Goal: Find contact information: Find contact information

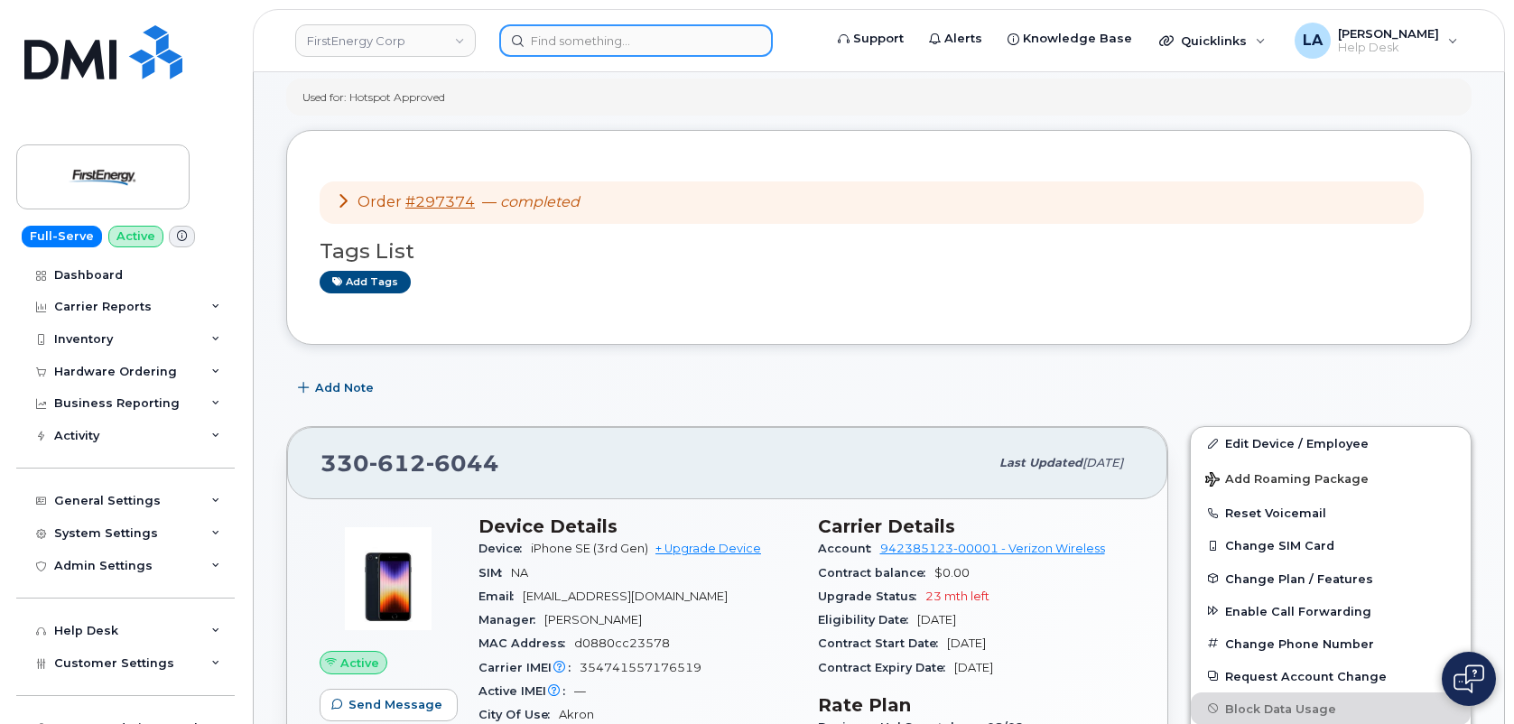
click at [536, 26] on input at bounding box center [635, 40] width 273 height 32
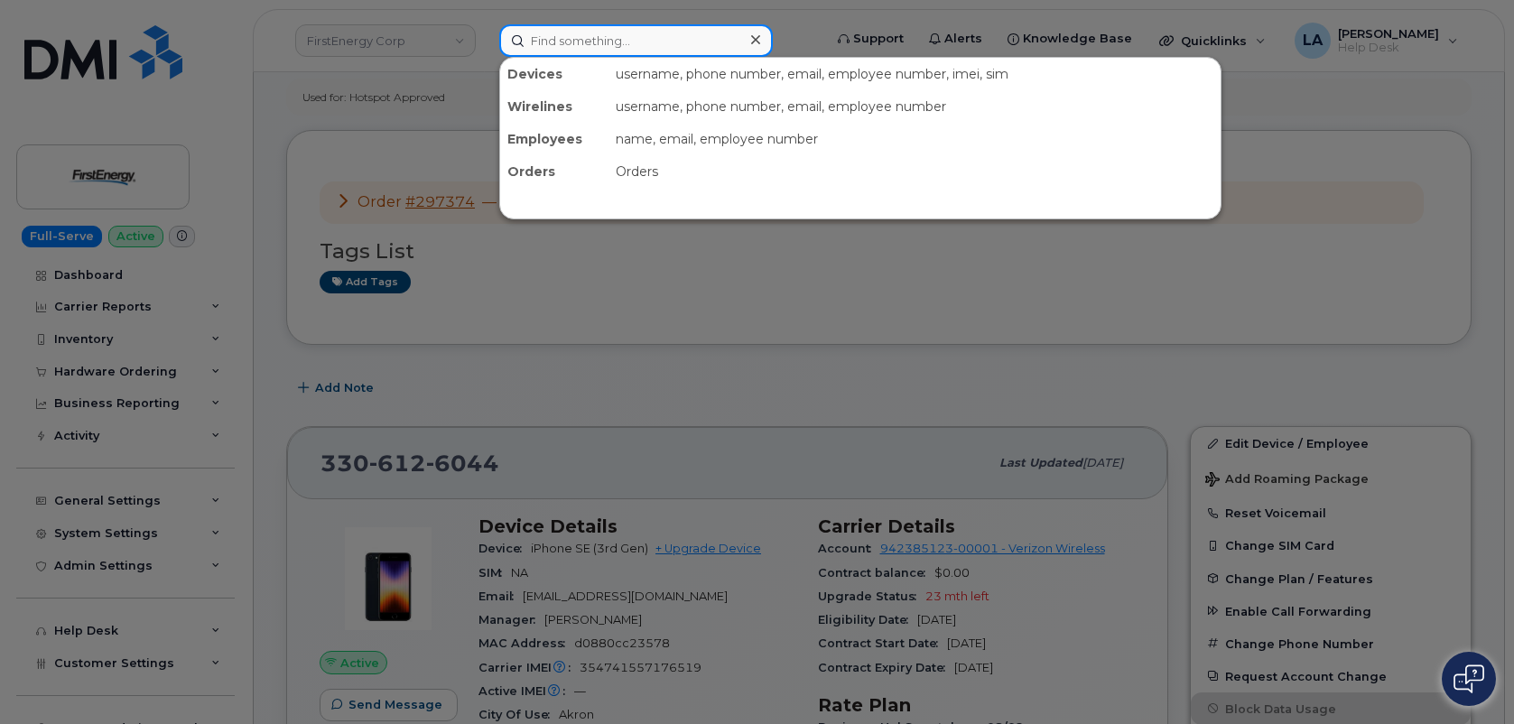
paste input "[PERSON_NAME] J"
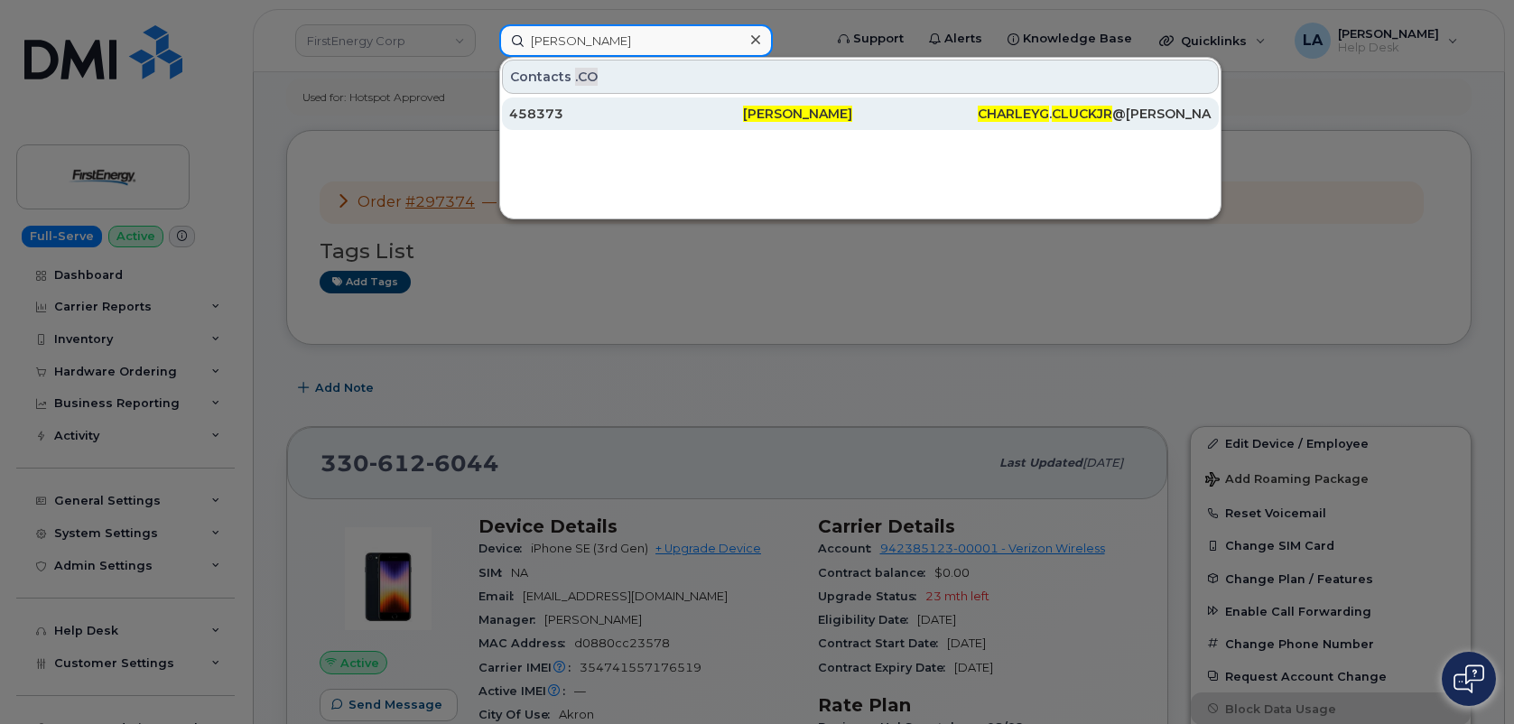
type input "[PERSON_NAME]"
click at [533, 111] on div "458373" at bounding box center [626, 114] width 234 height 18
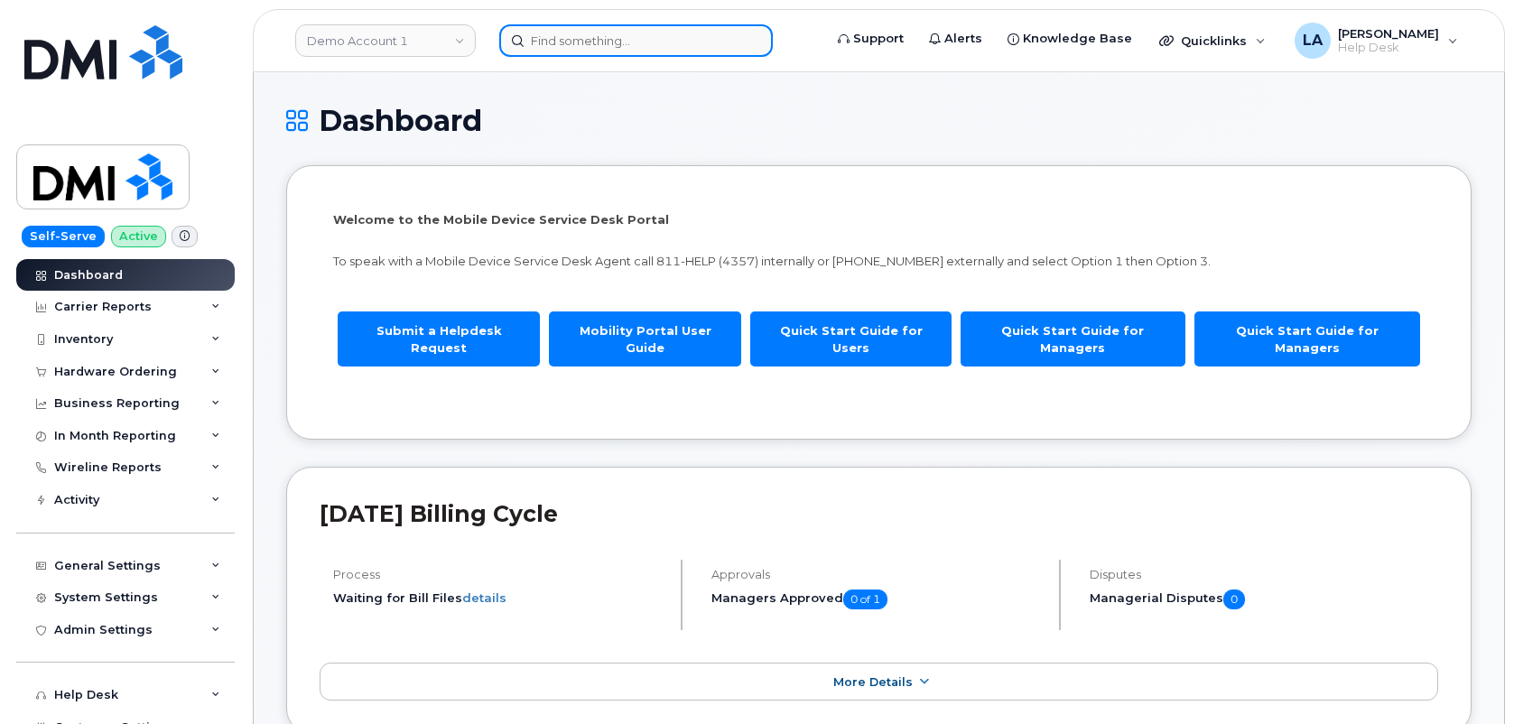
click at [615, 45] on input at bounding box center [635, 40] width 273 height 32
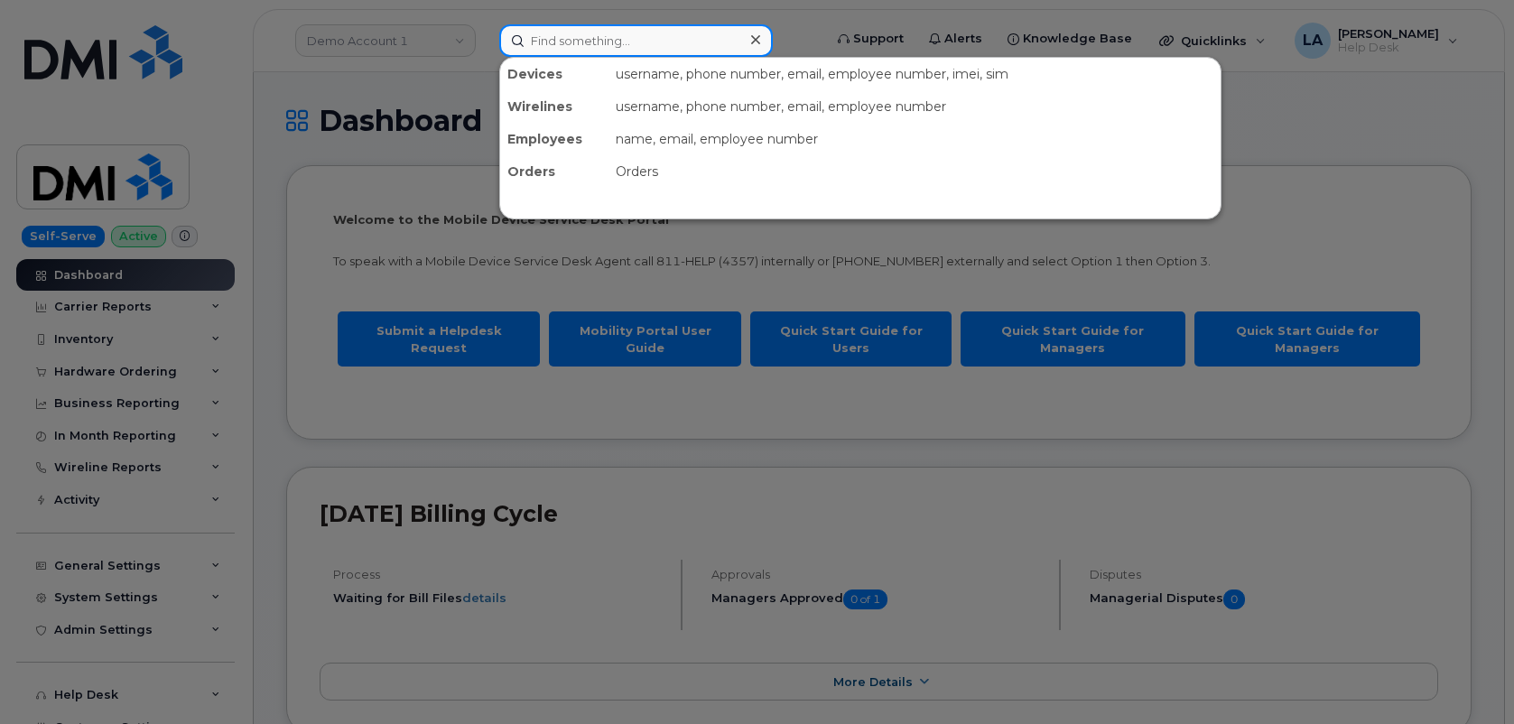
paste input "Charley G Cluck J"
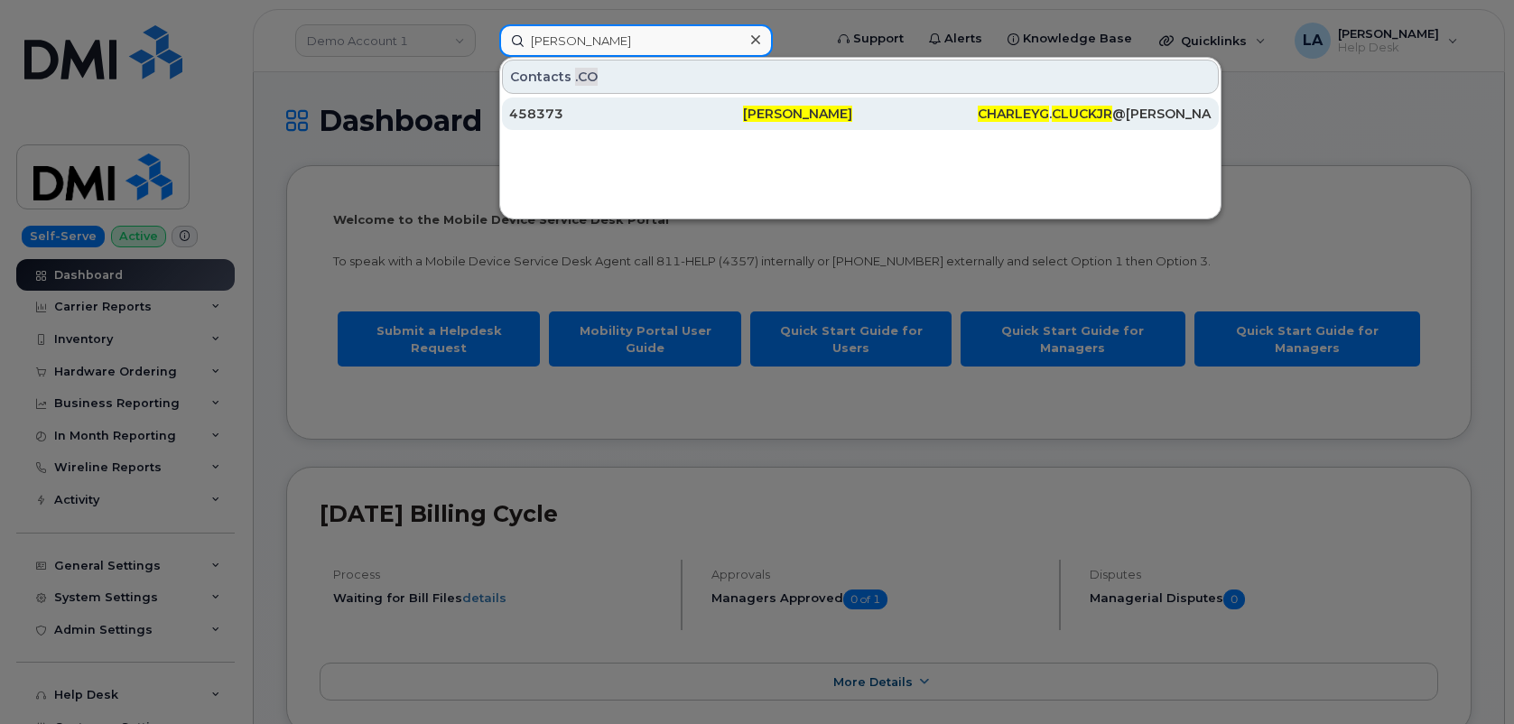
type input "Charley G Cluck Jr"
click at [663, 114] on div "458373" at bounding box center [626, 114] width 234 height 18
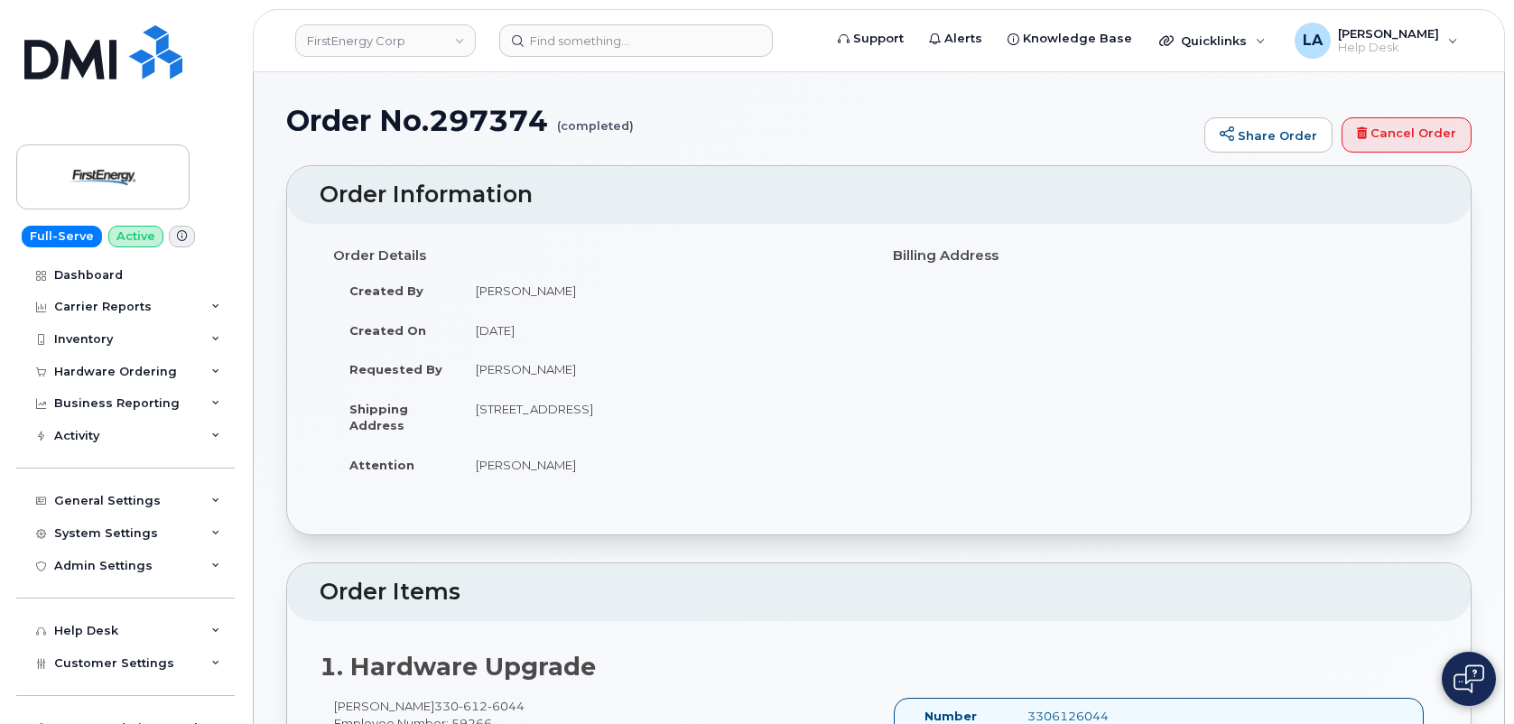
scroll to position [438, 0]
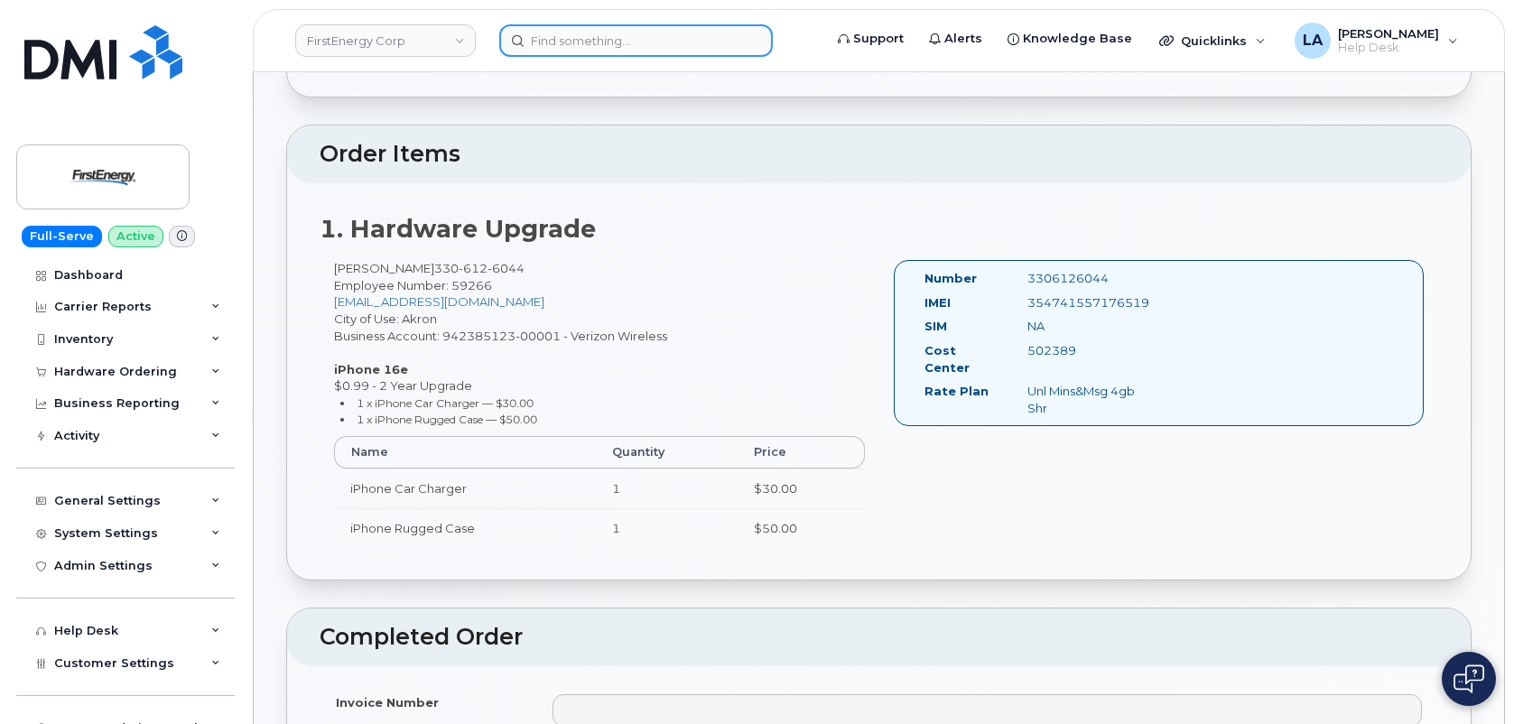
click at [644, 30] on input at bounding box center [635, 40] width 273 height 32
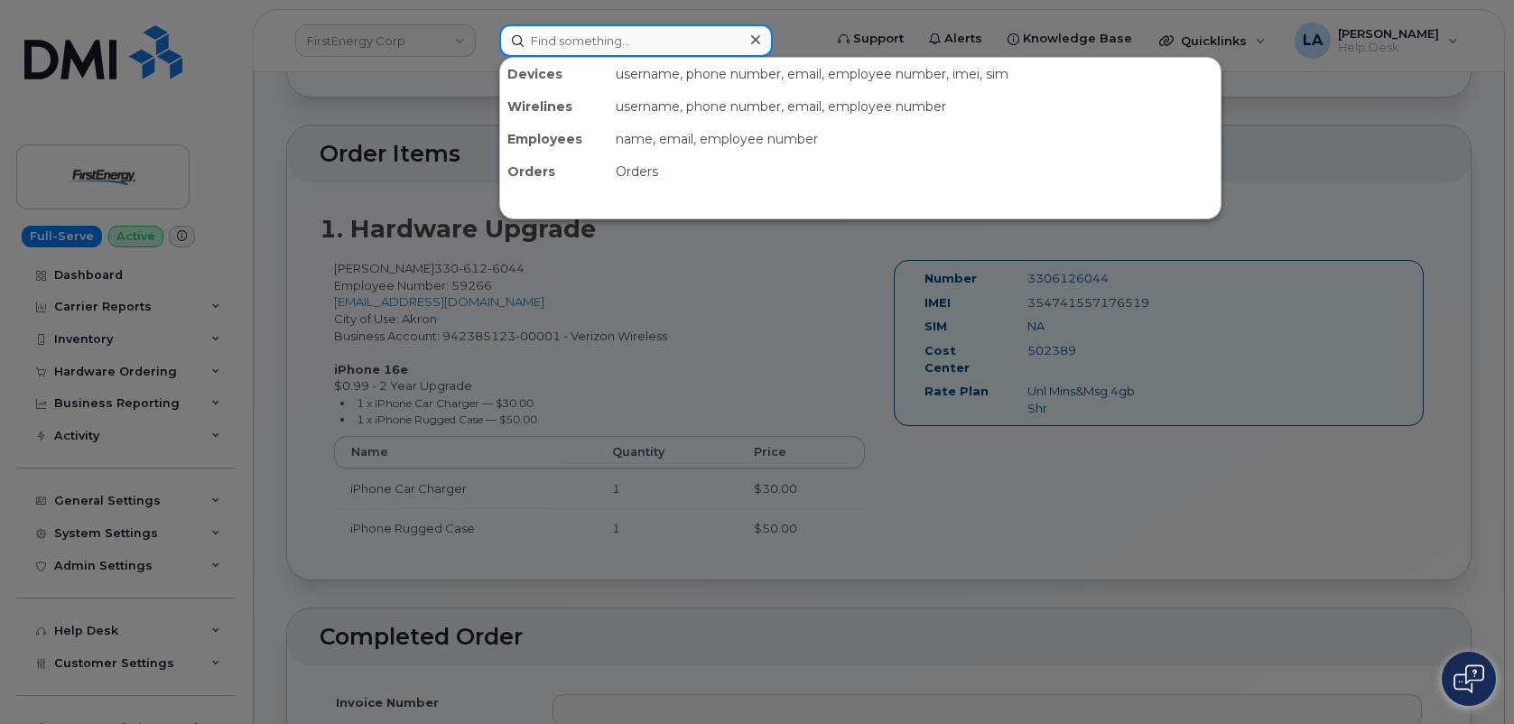
click at [651, 36] on input at bounding box center [635, 40] width 273 height 32
paste input "808-476-9973"
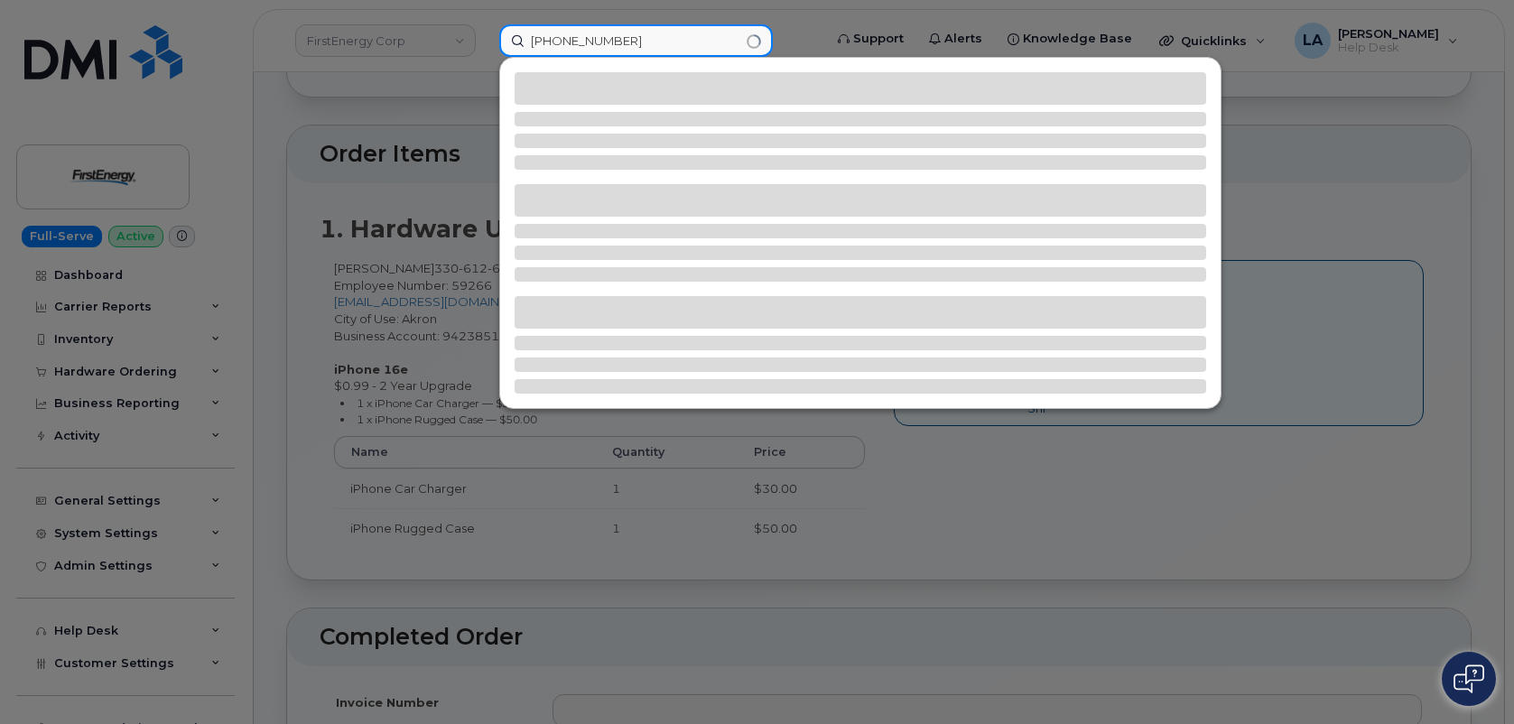
type input "808-476-9973"
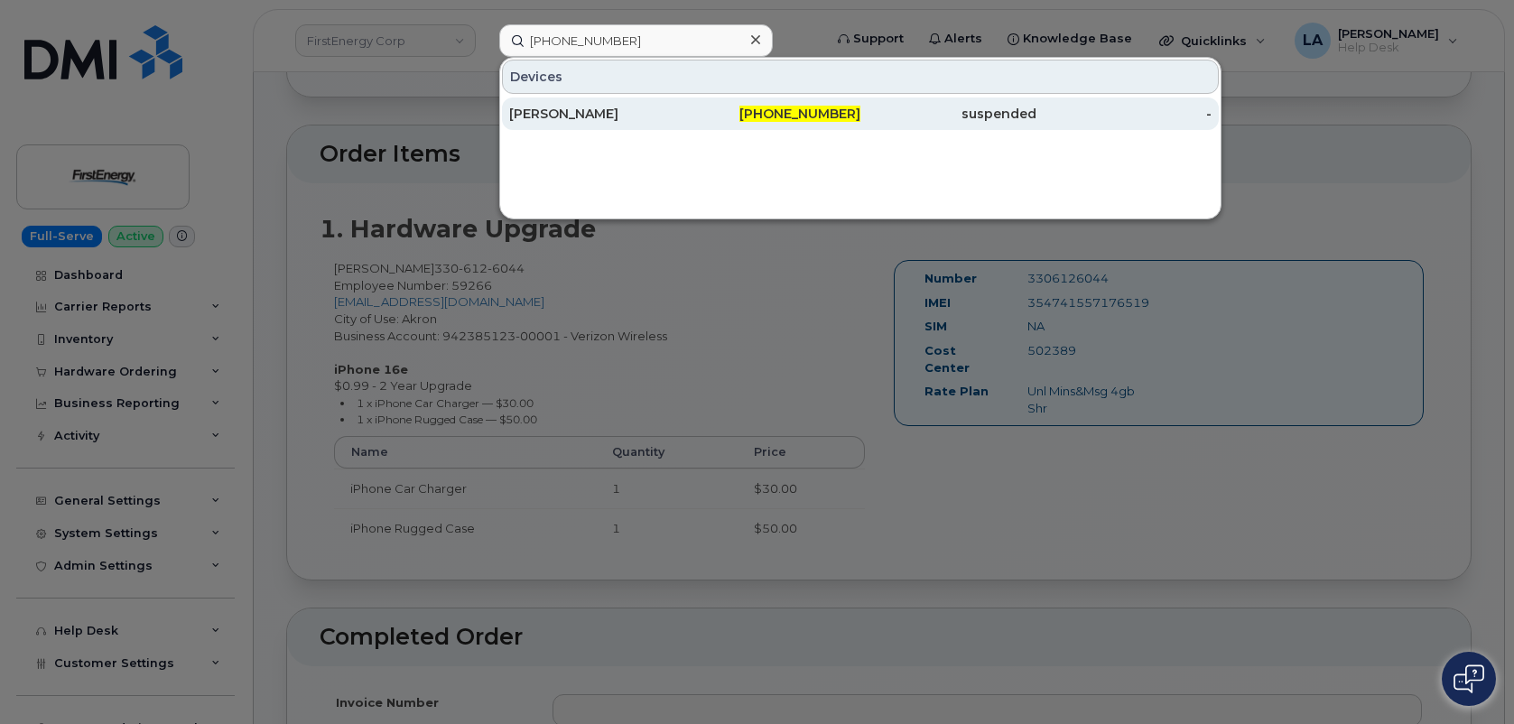
click at [569, 109] on div "[PERSON_NAME]" at bounding box center [597, 114] width 176 height 18
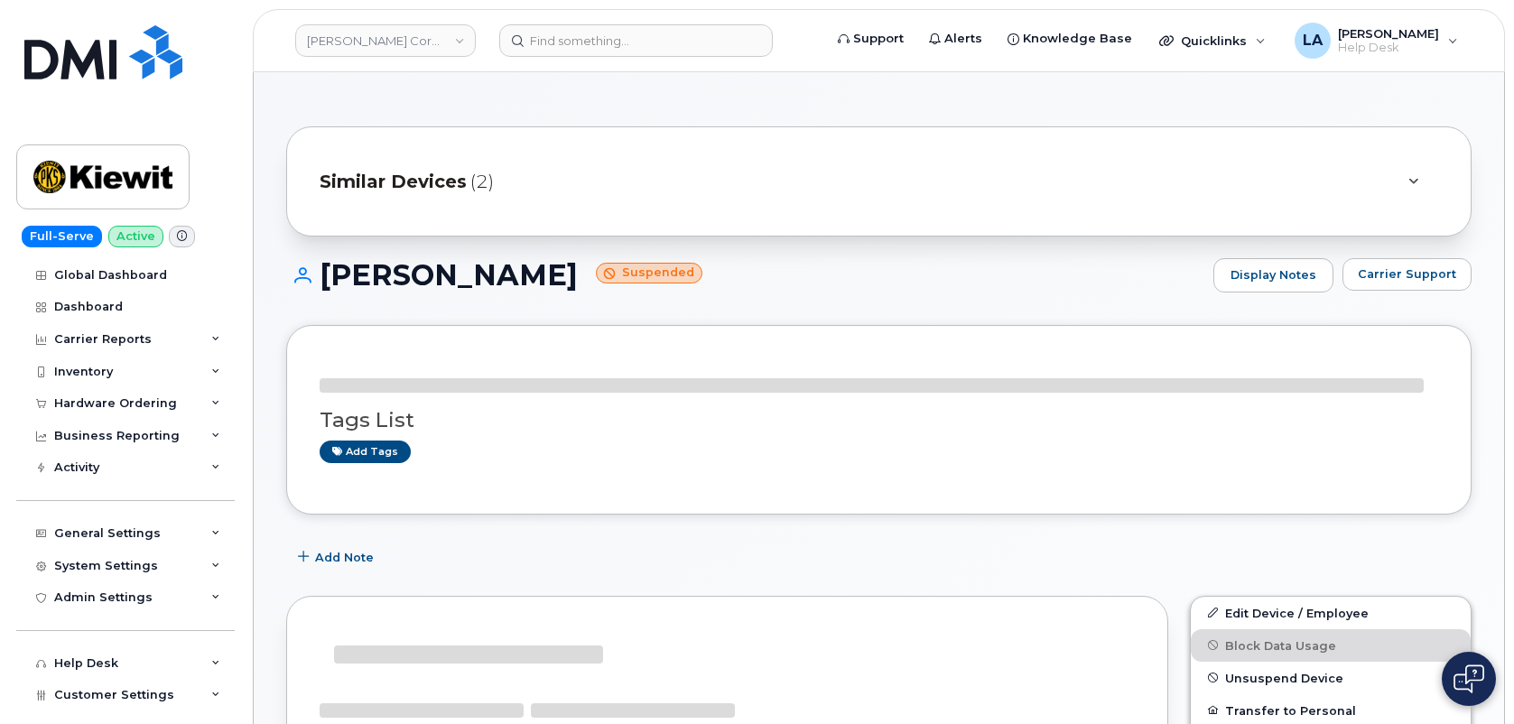
drag, startPoint x: 1512, startPoint y: 124, endPoint x: 1515, endPoint y: 212, distance: 88.5
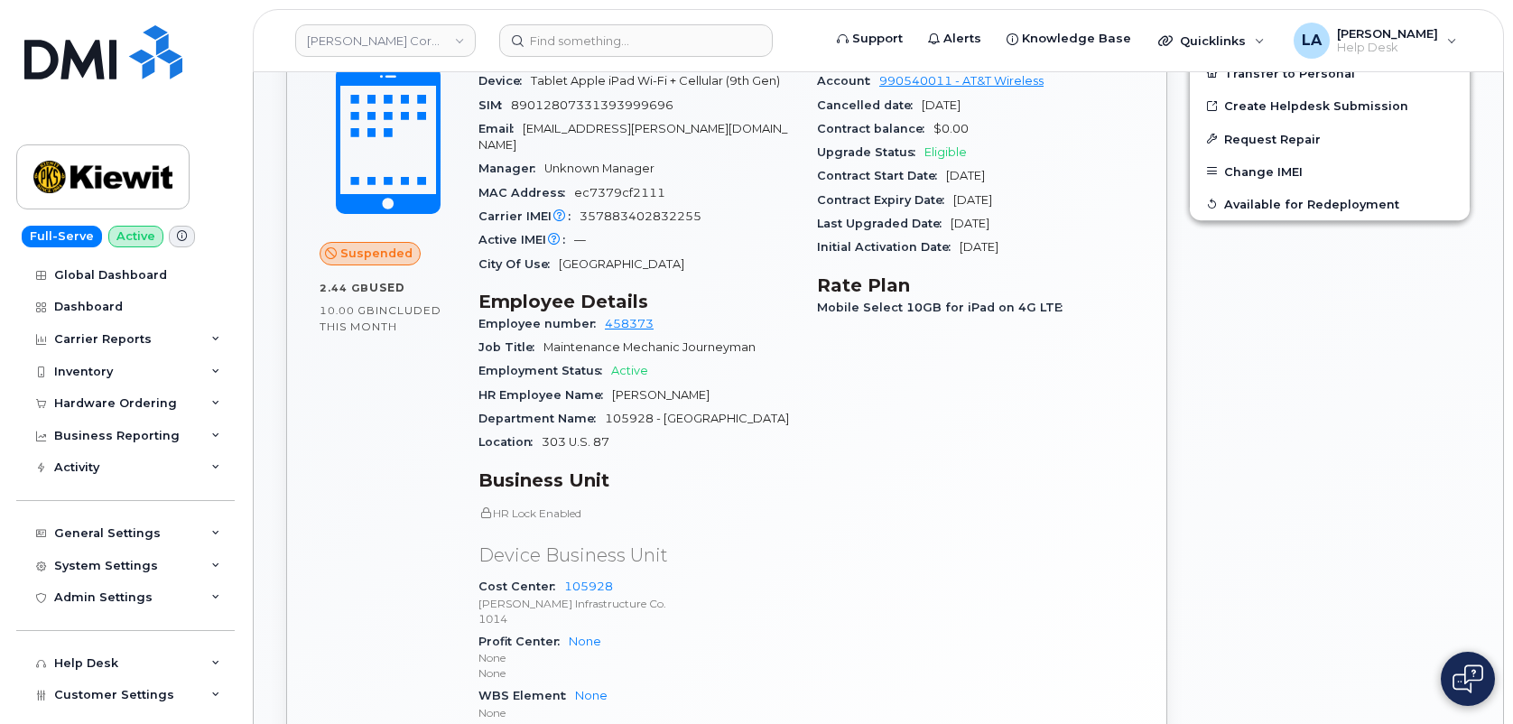
scroll to position [523, 0]
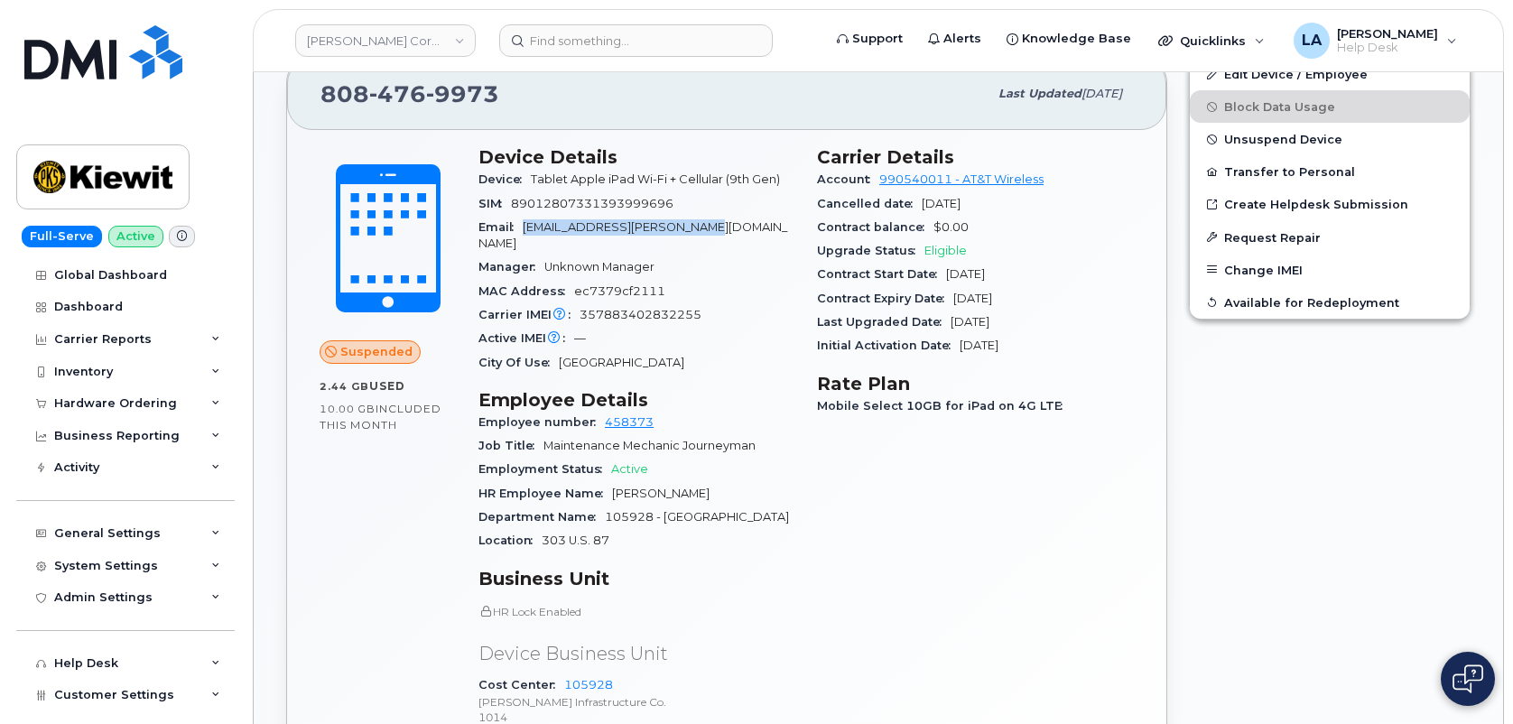
drag, startPoint x: 700, startPoint y: 234, endPoint x: 522, endPoint y: 226, distance: 178.0
click at [522, 226] on div "Email [EMAIL_ADDRESS][PERSON_NAME][DOMAIN_NAME]" at bounding box center [636, 236] width 317 height 41
copy span "[EMAIL_ADDRESS][PERSON_NAME][DOMAIN_NAME]"
